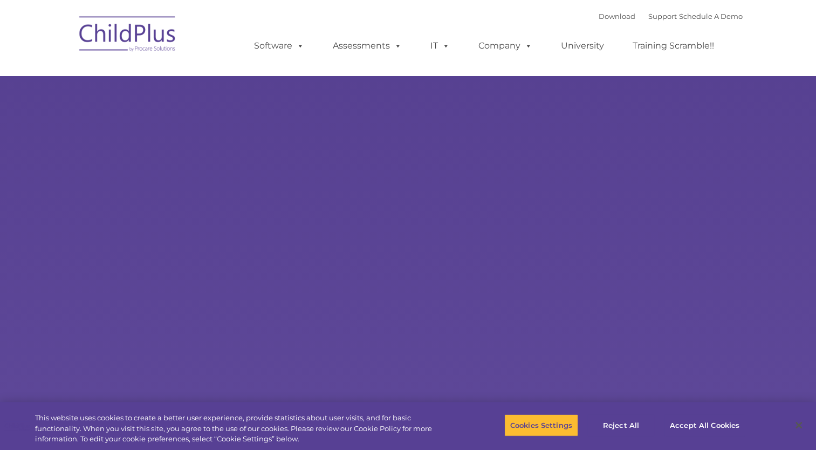
select select "MEDIUM"
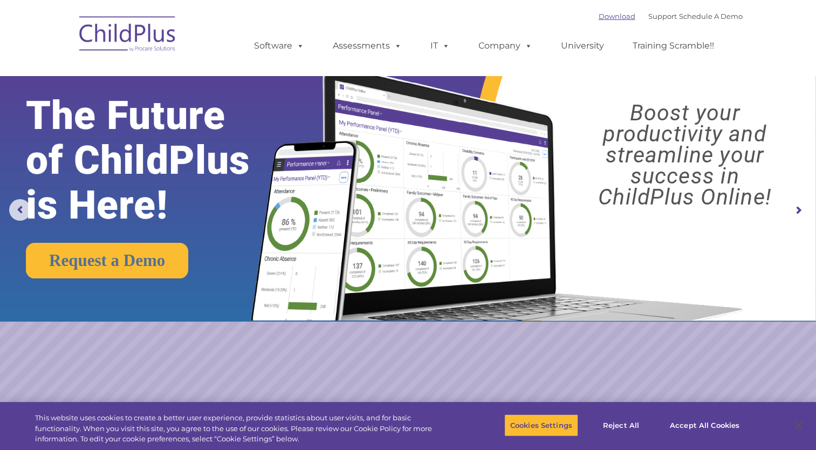
click at [606, 18] on link "Download" at bounding box center [617, 16] width 37 height 9
click at [599, 18] on link "Download" at bounding box center [617, 16] width 37 height 9
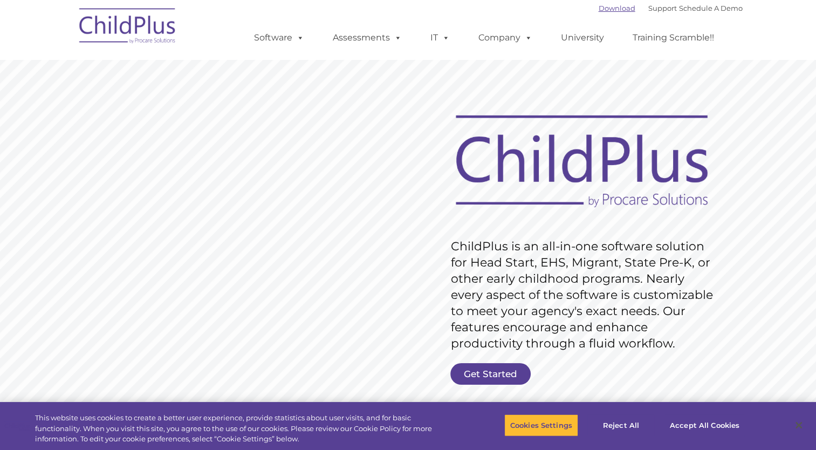
click at [599, 10] on link "Download" at bounding box center [617, 8] width 37 height 9
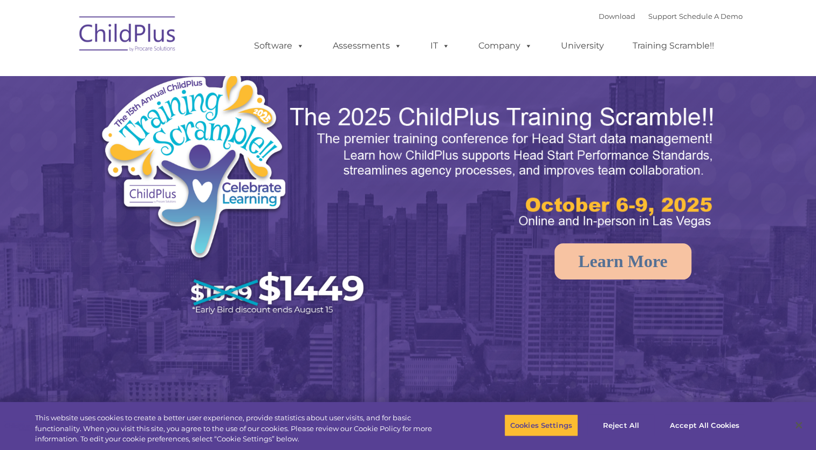
select select "MEDIUM"
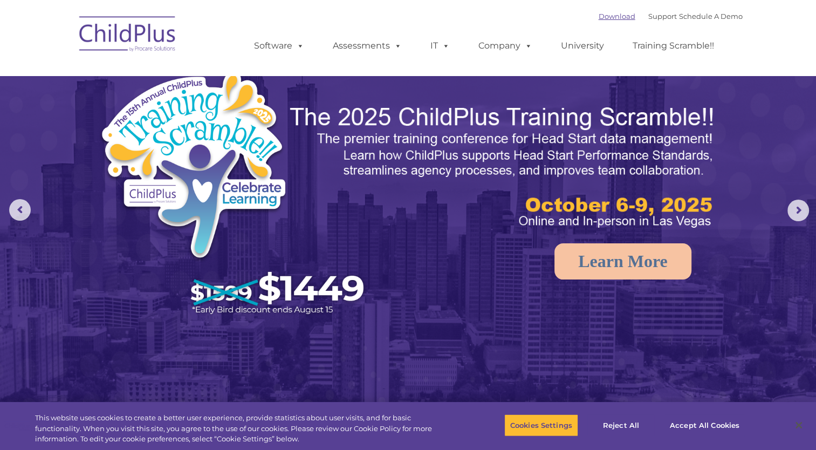
click at [613, 16] on link "Download" at bounding box center [617, 16] width 37 height 9
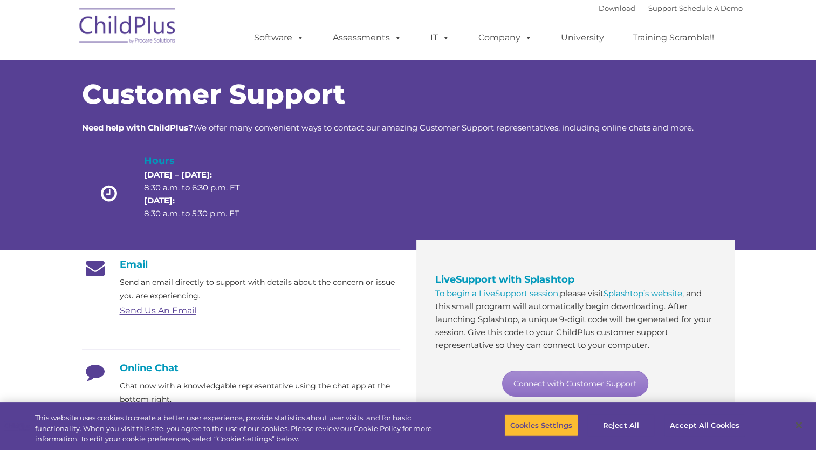
click at [408, 174] on div at bounding box center [462, 196] width 131 height 86
